Goal: Task Accomplishment & Management: Complete application form

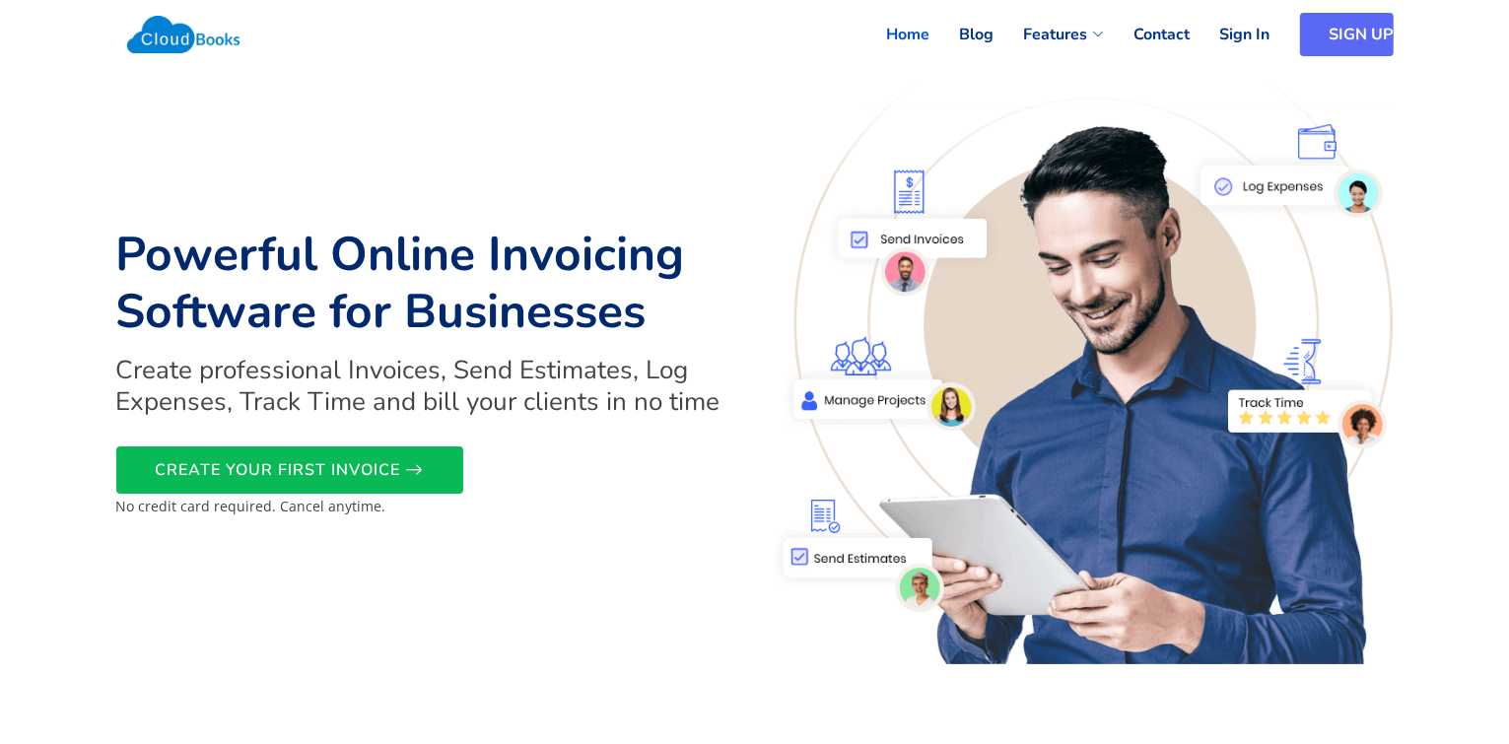
click at [1346, 44] on link "SIGN UP" at bounding box center [1347, 34] width 94 height 43
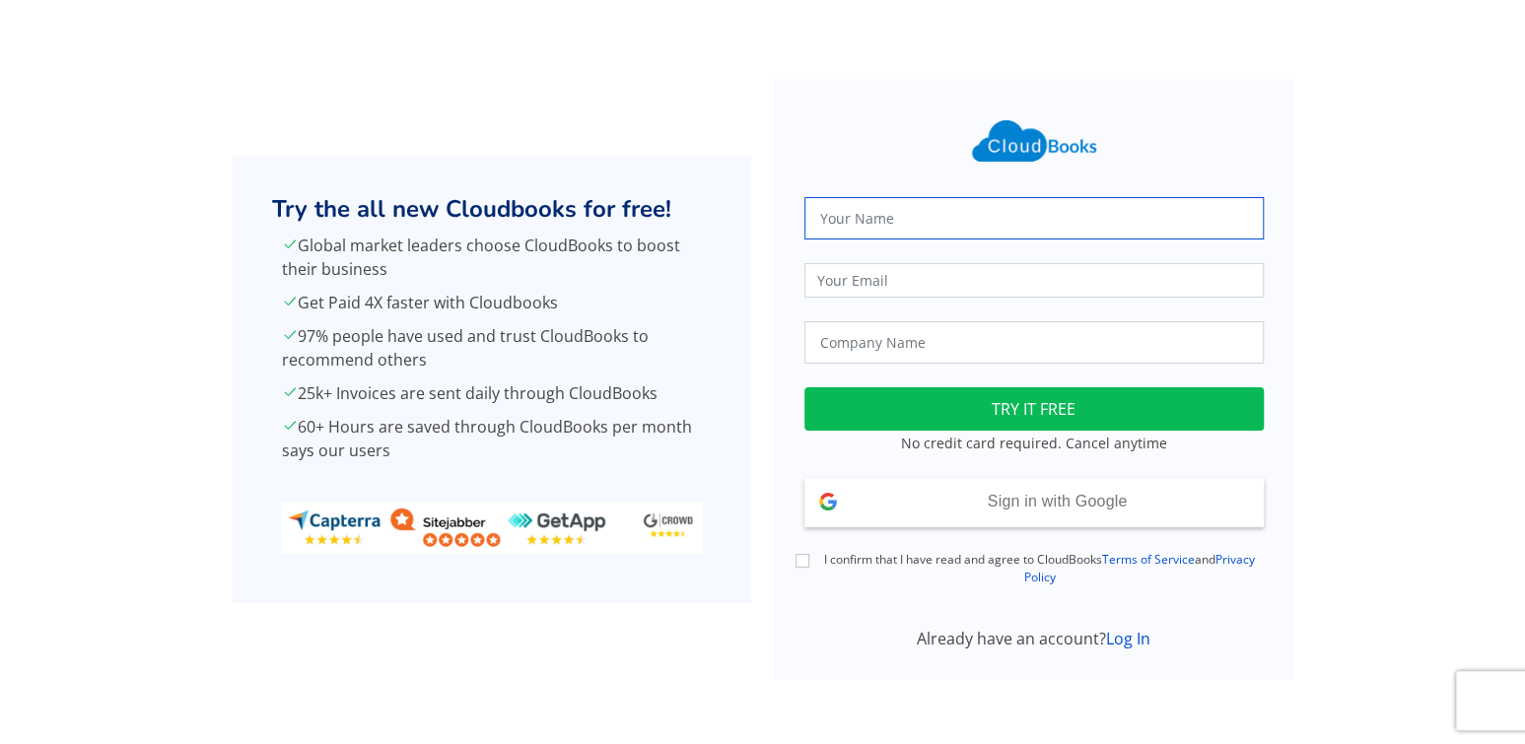
click at [927, 222] on input "text" at bounding box center [1033, 218] width 459 height 42
type input "[PERSON_NAME] [PERSON_NAME]"
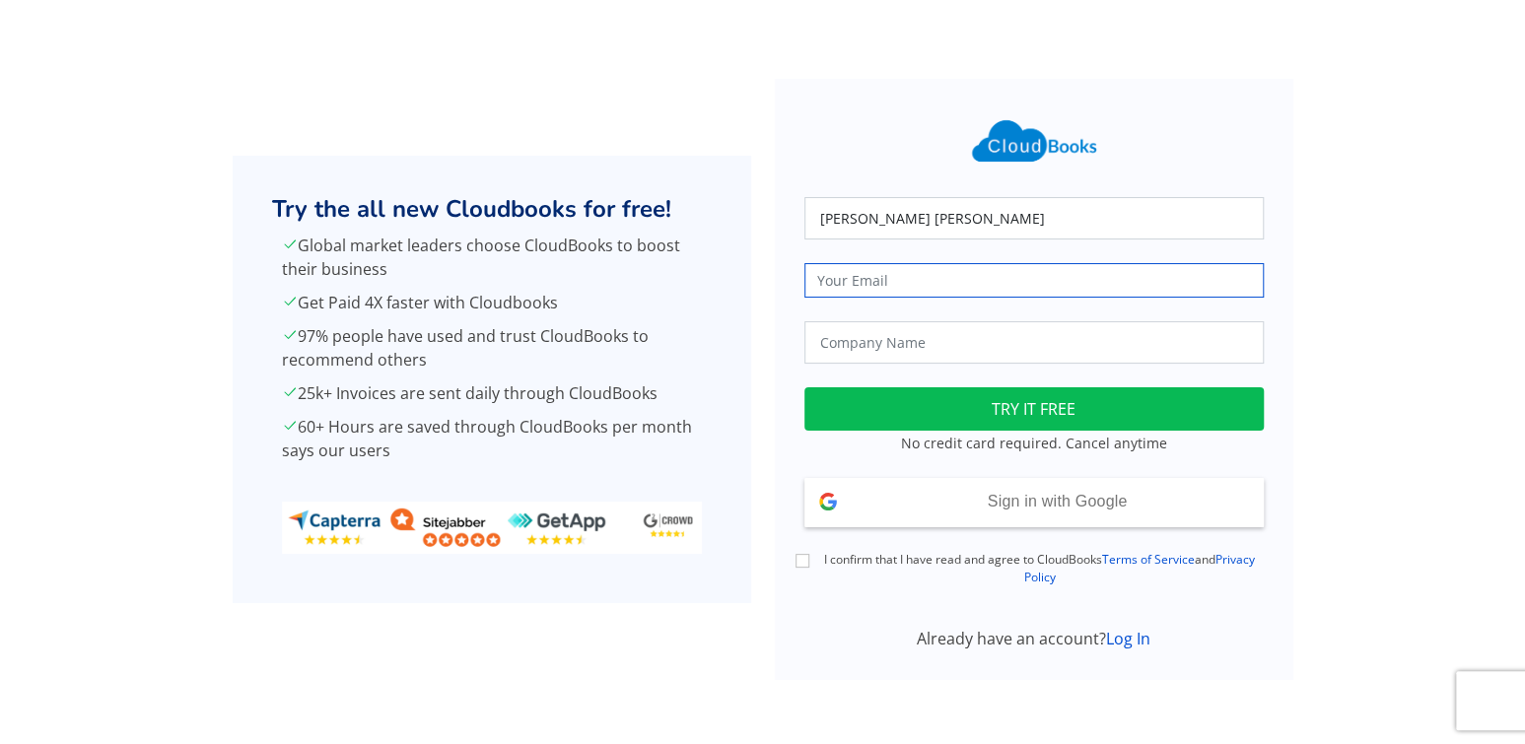
type input "[PERSON_NAME][EMAIL_ADDRESS][DOMAIN_NAME]"
type input "New Zealand Catchball Association"
click at [1085, 263] on input "nelson.catchball.association@gmail.com" at bounding box center [1033, 280] width 459 height 35
drag, startPoint x: 1083, startPoint y: 284, endPoint x: 781, endPoint y: 253, distance: 304.2
click at [781, 253] on form "Fanette Marie Pacale GUINCHARD nelson.catchball.association@gmail.com New Zeala…" at bounding box center [1034, 379] width 519 height 601
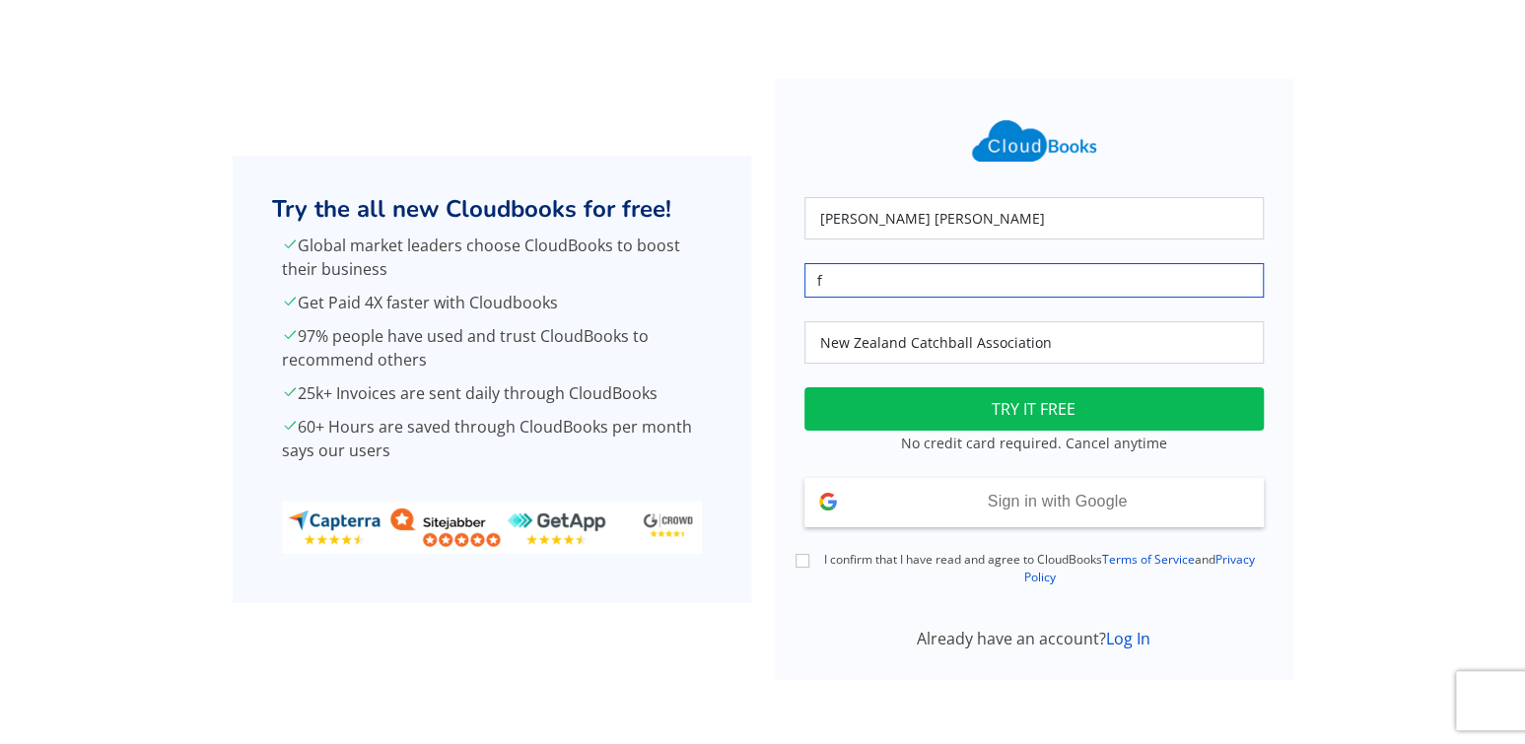
type input "[EMAIL_ADDRESS][DOMAIN_NAME]"
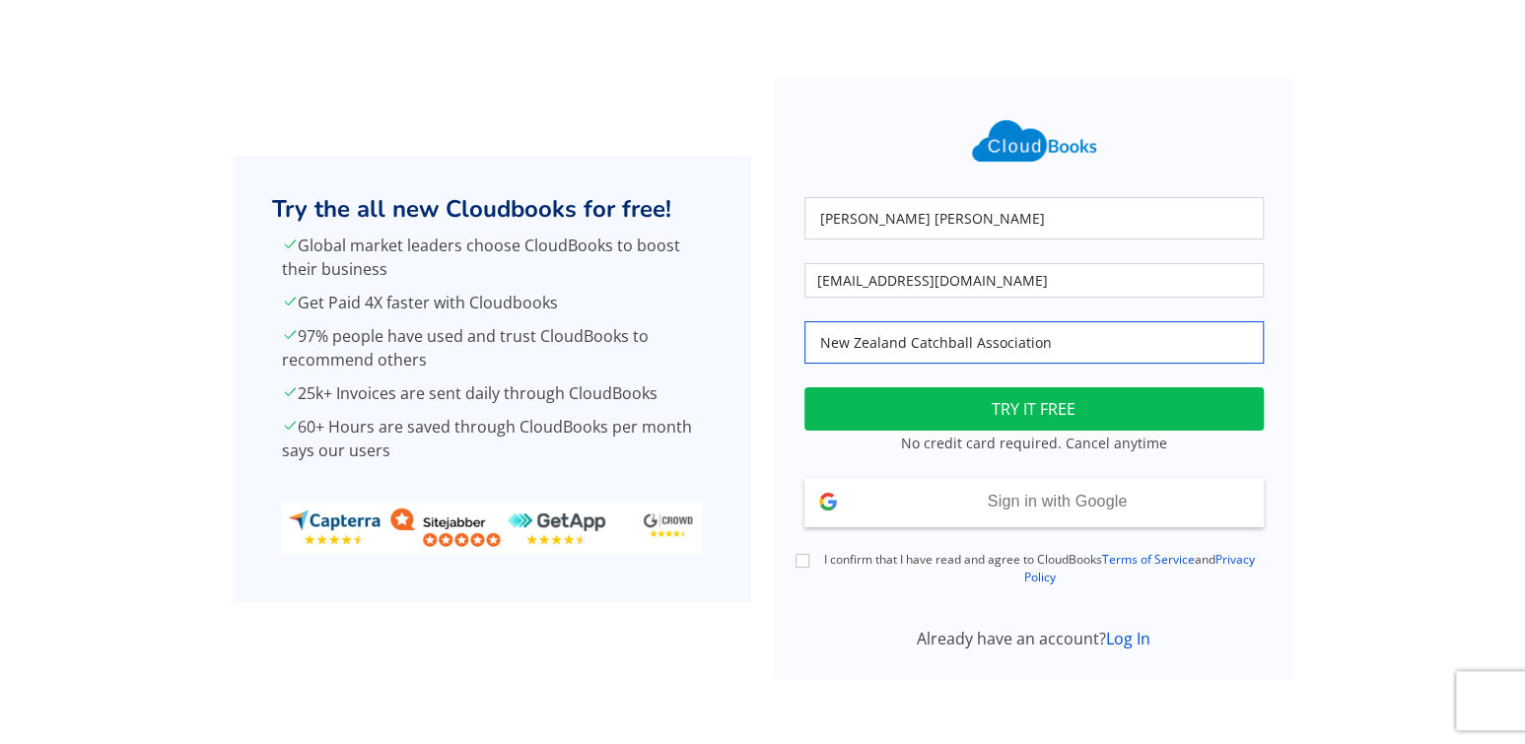
drag, startPoint x: 1070, startPoint y: 342, endPoint x: 713, endPoint y: 340, distance: 356.9
click at [713, 340] on div "Try the all new Cloudbooks for free! Global market leaders choose CloudBooks to…" at bounding box center [762, 379] width 1301 height 601
type input "Ruru et le petit village bilingue"
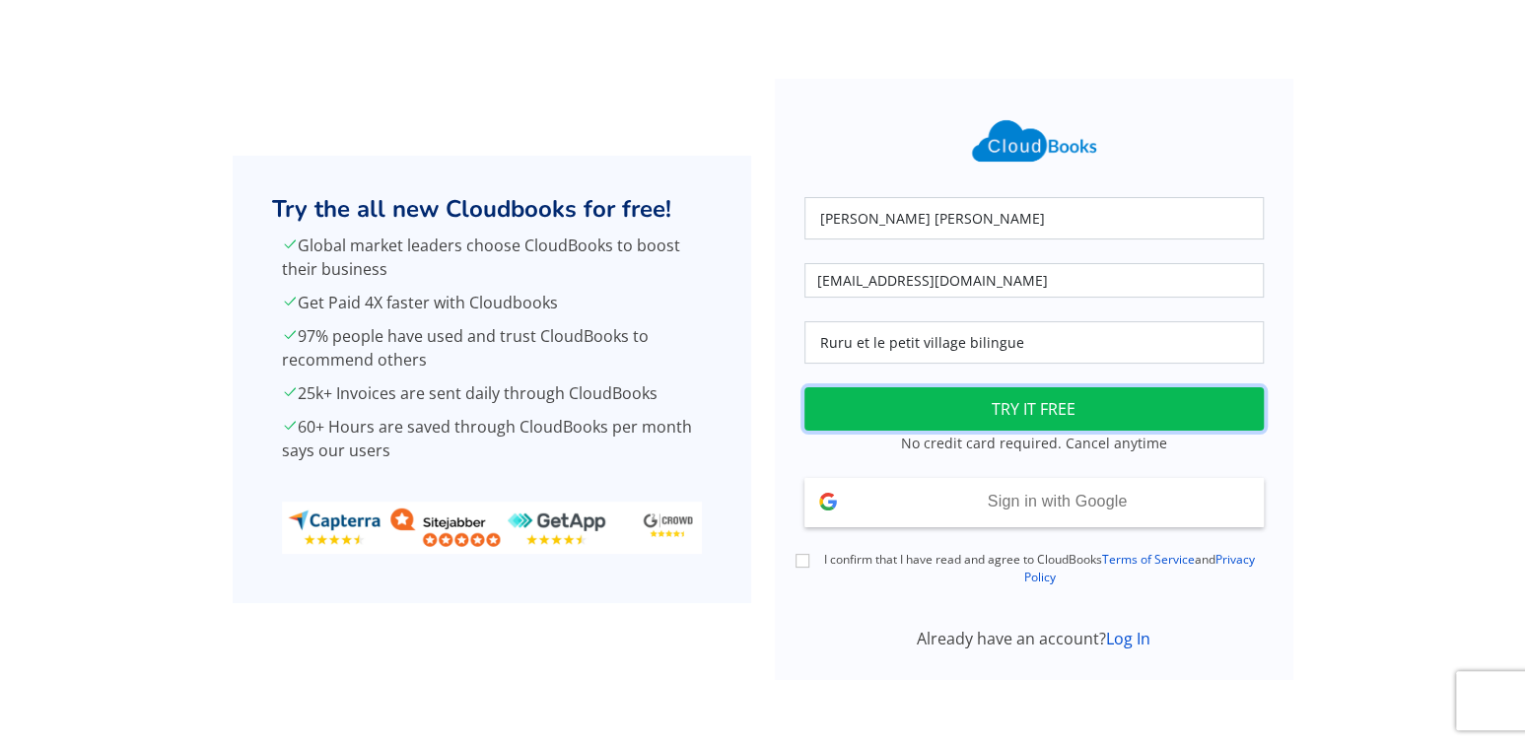
click at [986, 416] on button "TRY IT FREE" at bounding box center [1033, 408] width 459 height 43
click at [805, 551] on div "I confirm that I have read and agree to CloudBooks Terms of Service and Privacy…" at bounding box center [1034, 569] width 483 height 36
click at [801, 560] on input "I confirm that I have read and agree to CloudBooks Terms of Service and Privacy…" at bounding box center [803, 561] width 14 height 14
checkbox input "true"
click at [898, 419] on button "TRY IT FREE" at bounding box center [1033, 408] width 459 height 43
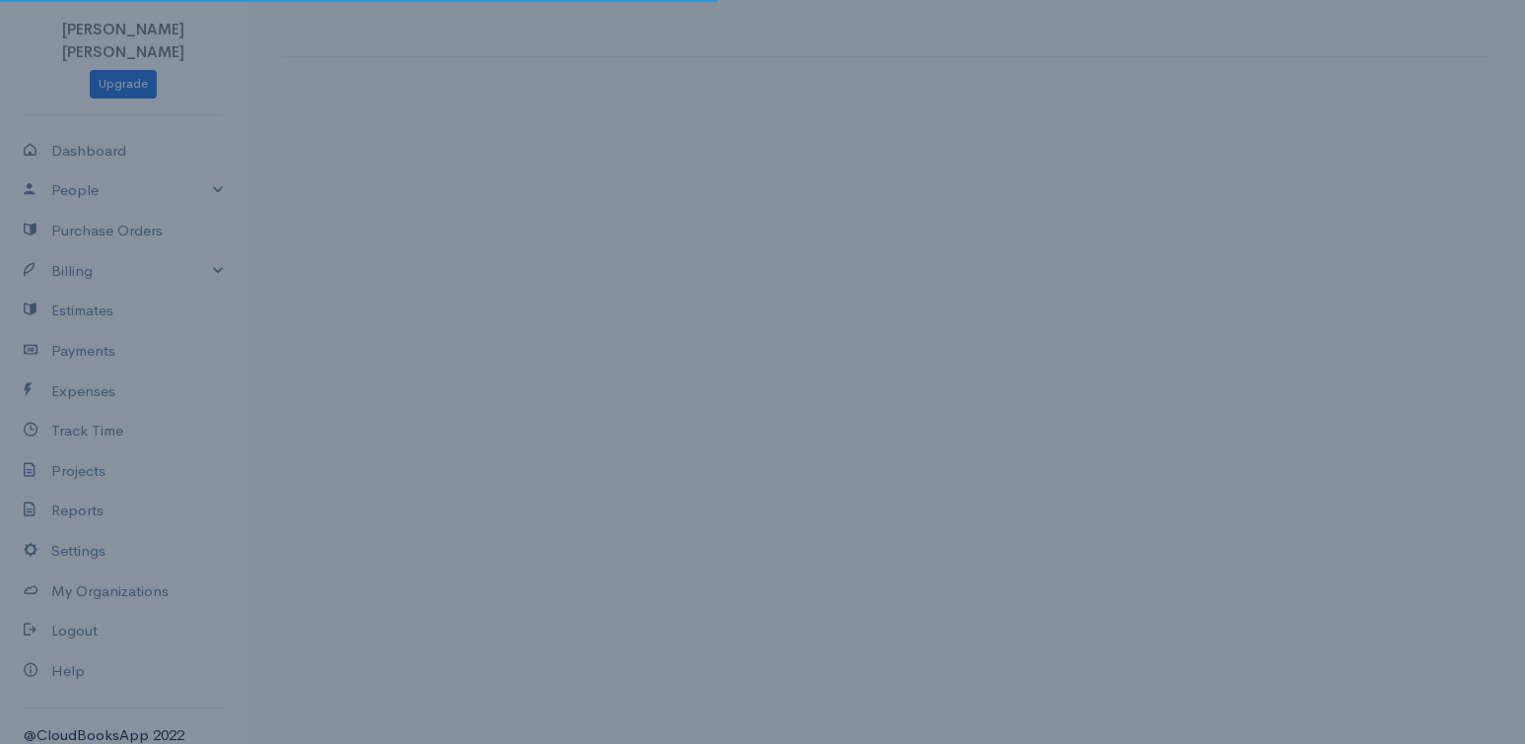
select select "[GEOGRAPHIC_DATA]"
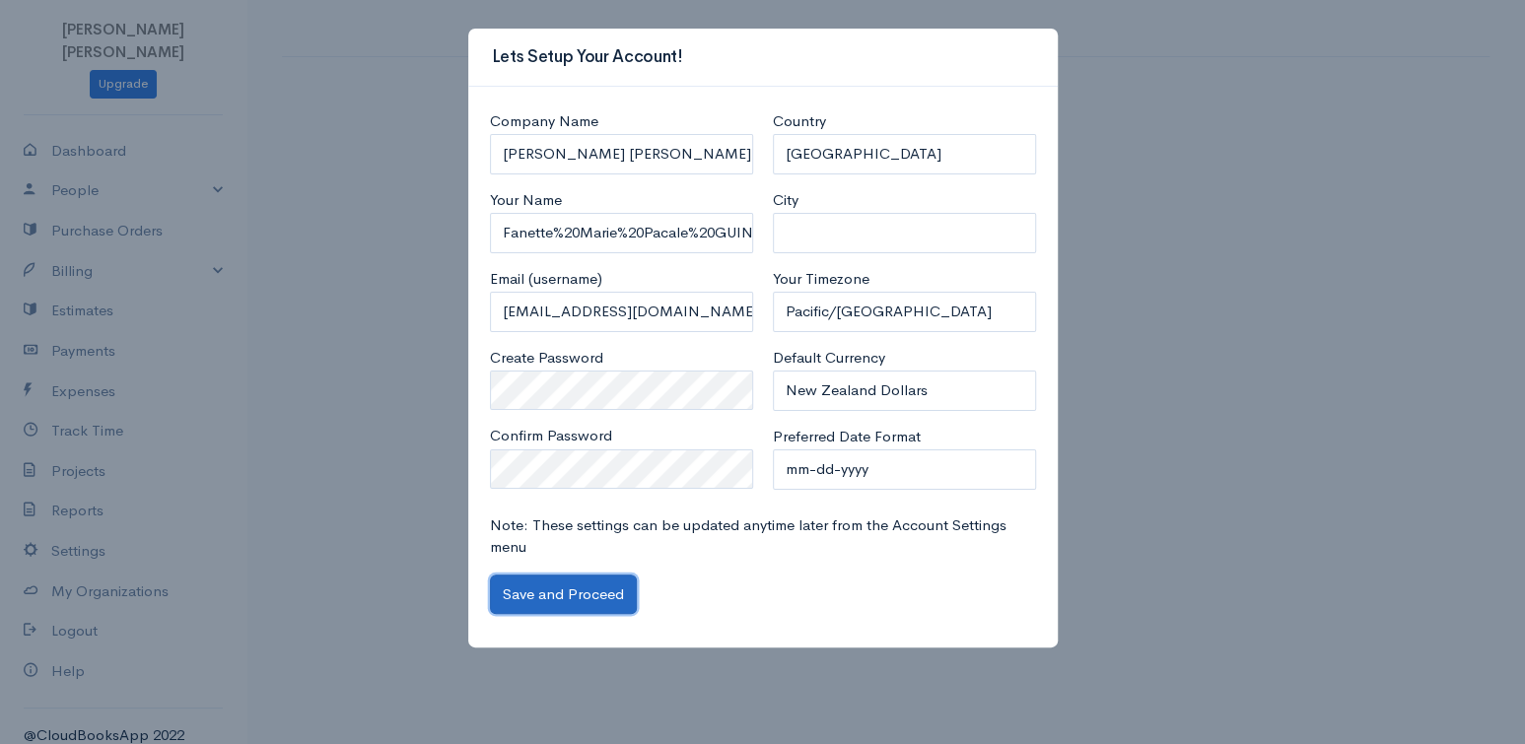
click at [592, 585] on button "Save and Proceed" at bounding box center [563, 595] width 147 height 40
click at [591, 603] on button "Save and Proceed" at bounding box center [563, 595] width 147 height 40
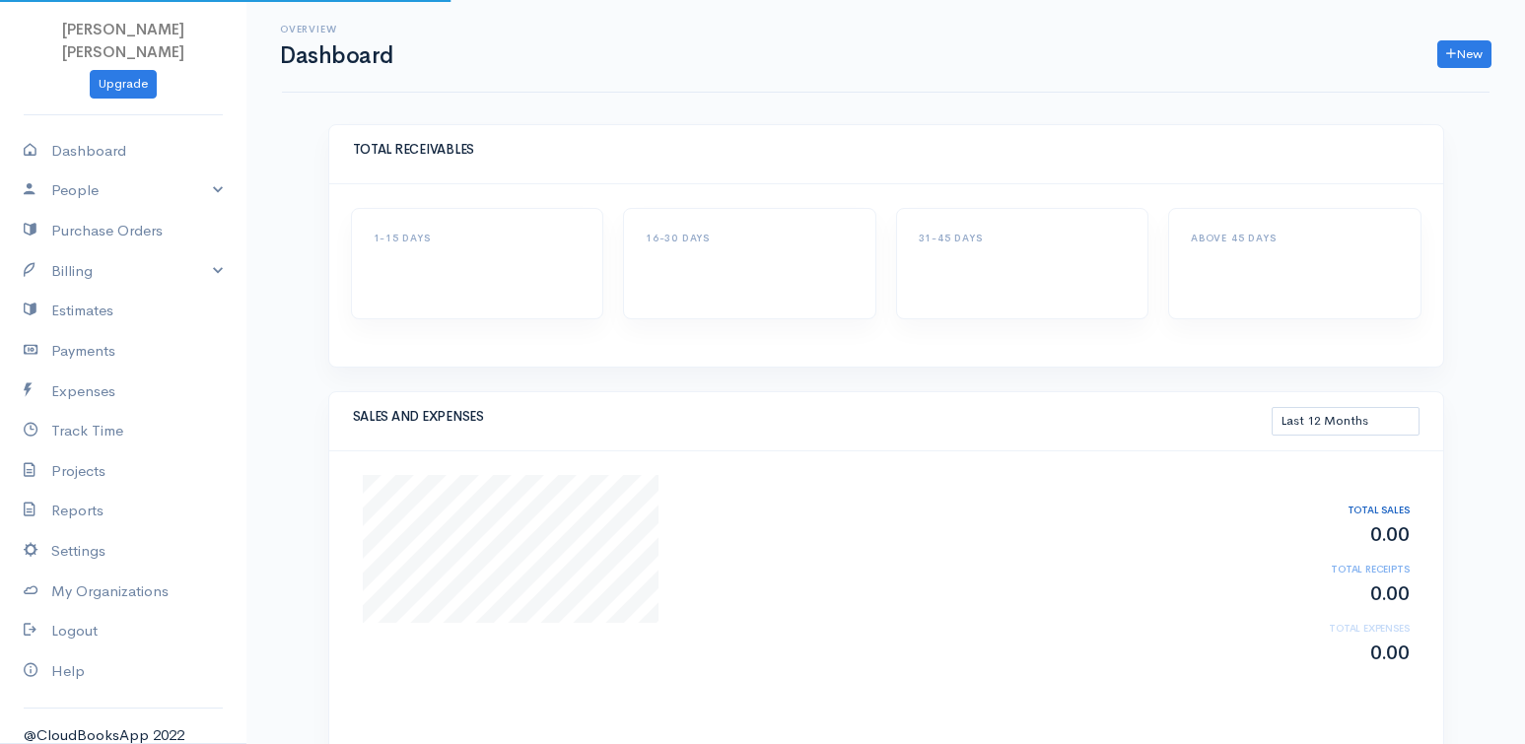
select select "365"
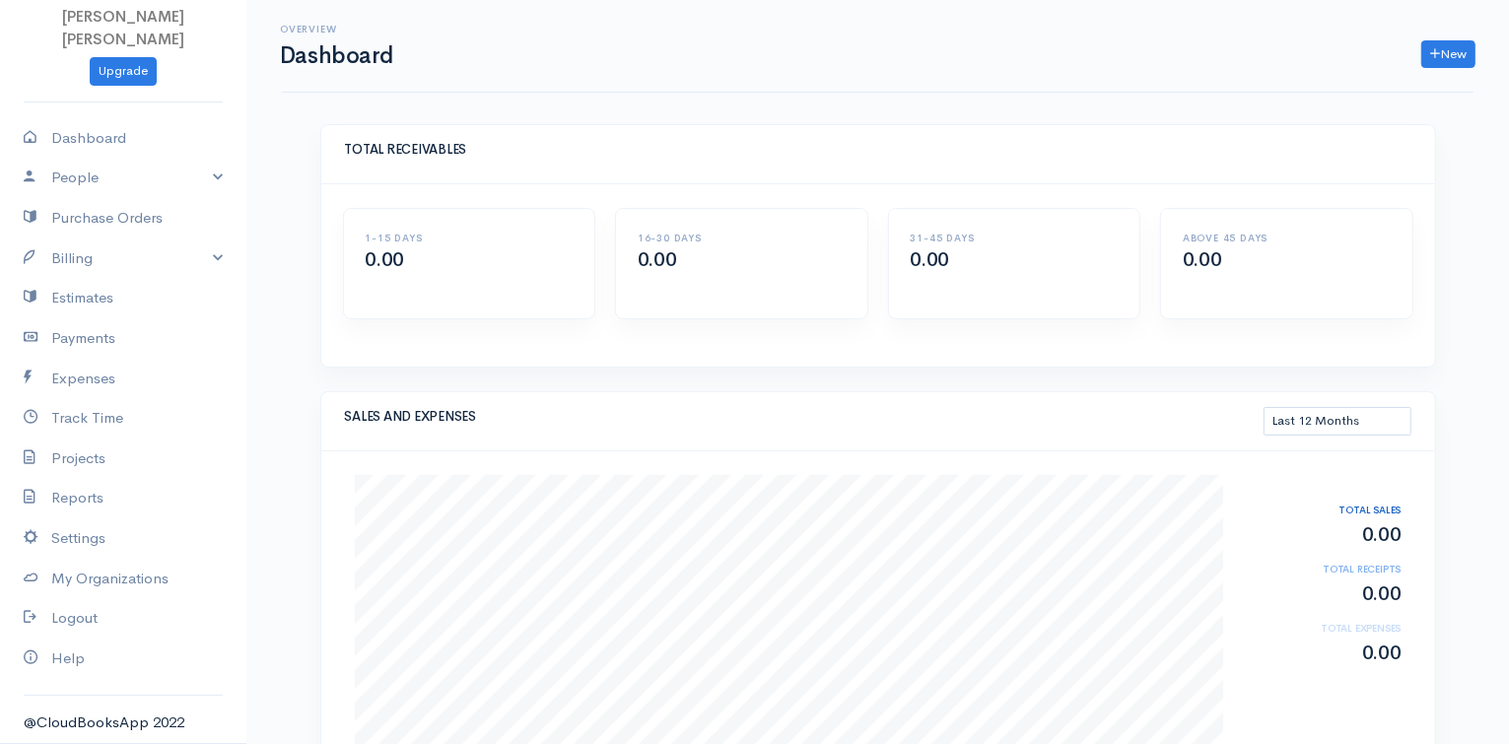
click at [713, 69] on div "Overview Dashboard New Invoice Client Quote Project" at bounding box center [878, 46] width 1192 height 93
